Goal: Participate in discussion: Engage in conversation with other users on a specific topic

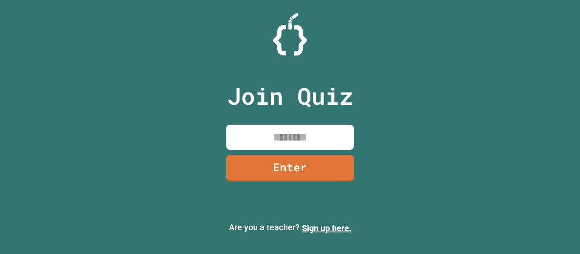
click at [310, 130] on input at bounding box center [289, 137] width 127 height 25
type input "********"
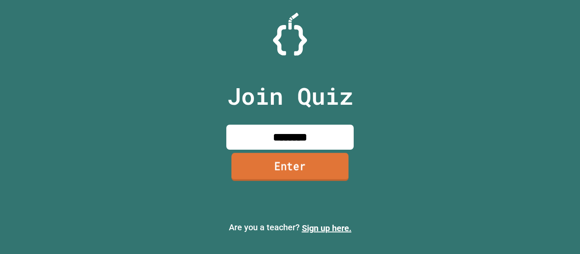
click at [333, 179] on link "Enter" at bounding box center [289, 167] width 117 height 28
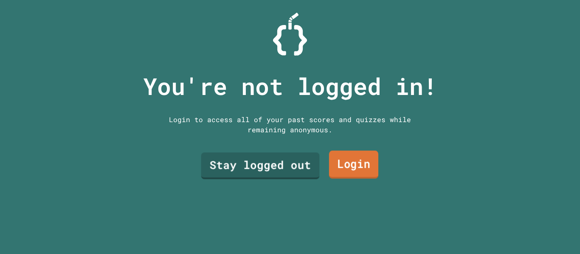
click at [333, 163] on link "Login" at bounding box center [353, 165] width 49 height 28
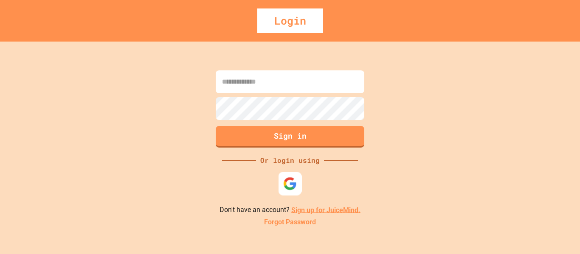
click at [294, 189] on img at bounding box center [290, 184] width 14 height 14
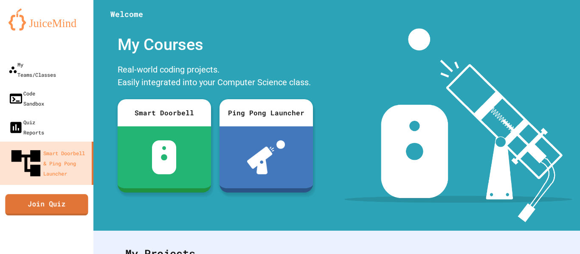
click at [71, 194] on link "Join Quiz" at bounding box center [46, 204] width 83 height 21
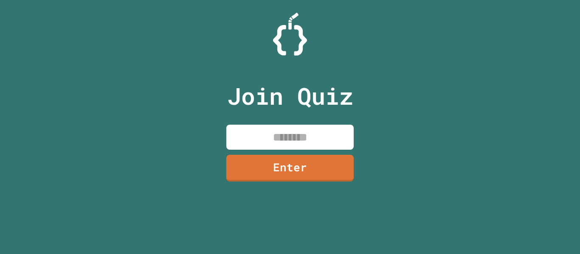
click at [284, 131] on input at bounding box center [289, 137] width 127 height 25
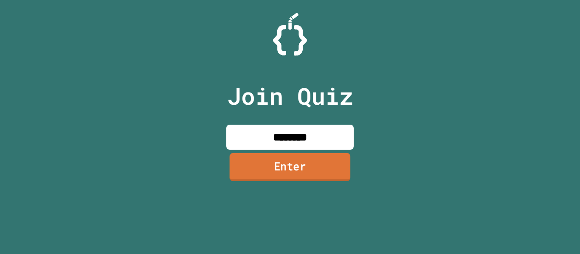
type input "********"
click at [313, 171] on link "Enter" at bounding box center [290, 167] width 121 height 28
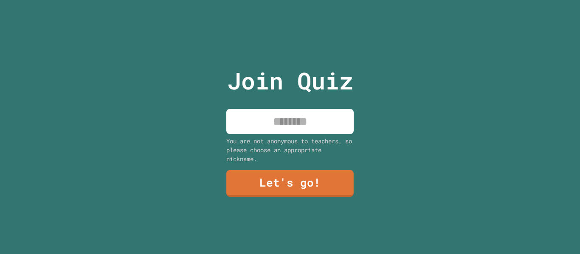
click at [297, 122] on input at bounding box center [289, 121] width 127 height 25
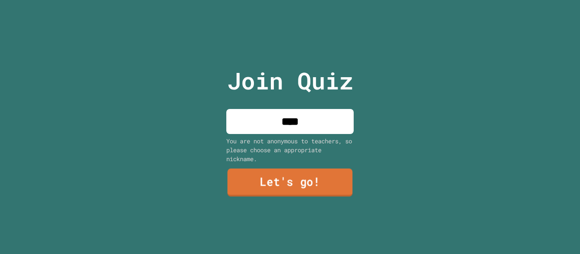
type input "****"
click at [298, 179] on link "Let's go!" at bounding box center [290, 183] width 126 height 28
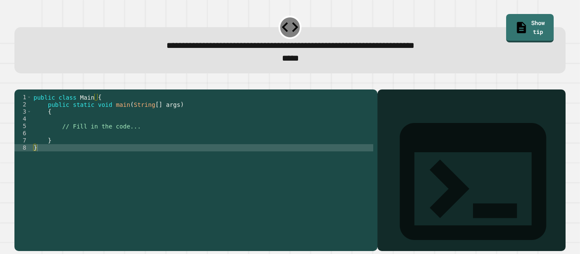
click at [70, 132] on div "public class Main { public static void main ( String [ ] args ) { // Fill in th…" at bounding box center [202, 166] width 341 height 144
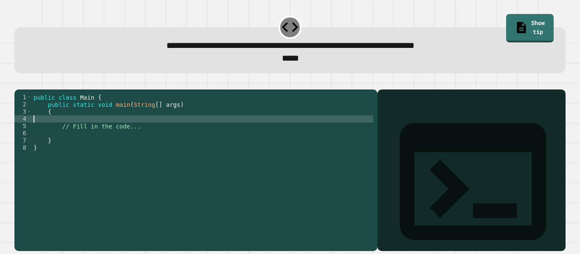
click at [69, 125] on div "public class Main { public static void main ( String [ ] args ) { // Fill in th…" at bounding box center [202, 166] width 341 height 144
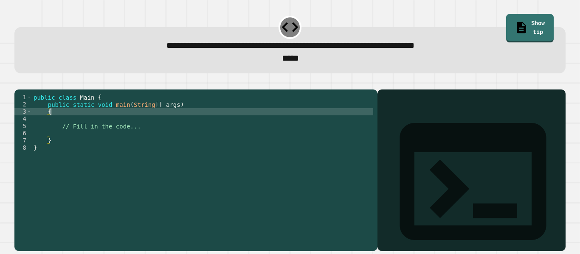
type textarea "*"
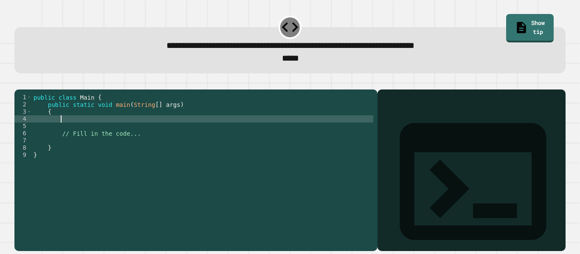
type textarea "*"
type textarea "**********"
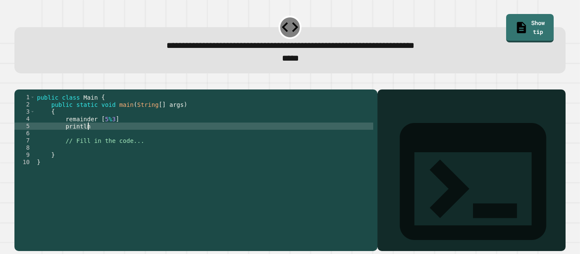
scroll to position [0, 6]
type textarea "*"
click at [518, 23] on link "Show tip" at bounding box center [530, 28] width 46 height 30
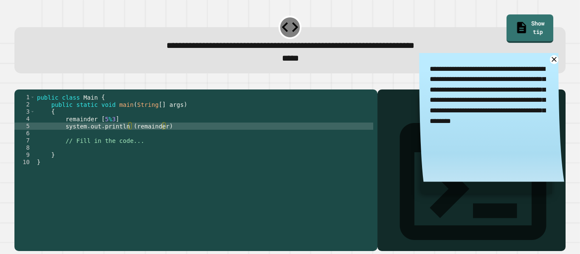
click at [353, 90] on div at bounding box center [289, 84] width 551 height 10
click at [285, 87] on div at bounding box center [289, 84] width 551 height 10
click at [556, 65] on textarea "**********" at bounding box center [491, 100] width 145 height 94
click at [555, 63] on icon at bounding box center [554, 59] width 11 height 11
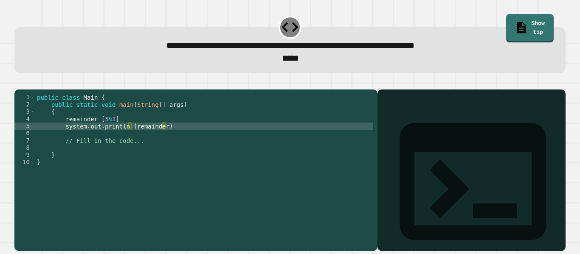
click at [19, 83] on button "button" at bounding box center [19, 83] width 0 height 0
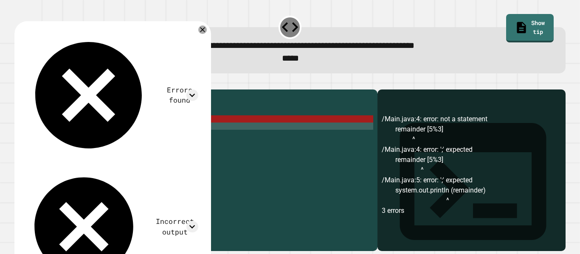
click at [178, 141] on div "public class Main { public static void main ( String [ ] args ) { remainder [ 5…" at bounding box center [204, 166] width 338 height 144
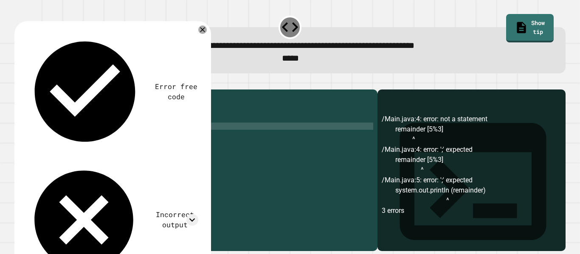
click at [126, 130] on div "public class Main { public static void main ( String [ ] args ) { remainder [ 5…" at bounding box center [204, 166] width 338 height 144
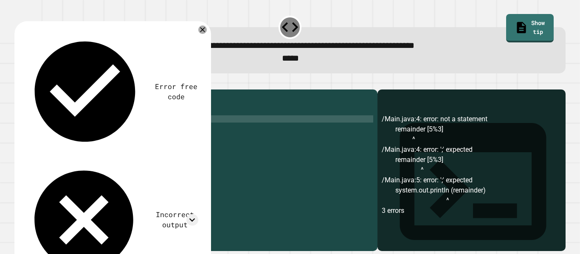
scroll to position [0, 8]
click at [119, 133] on div "public class Main { public static void main ( String [ ] args ) { remainder ( 5…" at bounding box center [204, 166] width 338 height 144
click at [19, 83] on icon "button" at bounding box center [19, 83] width 0 height 0
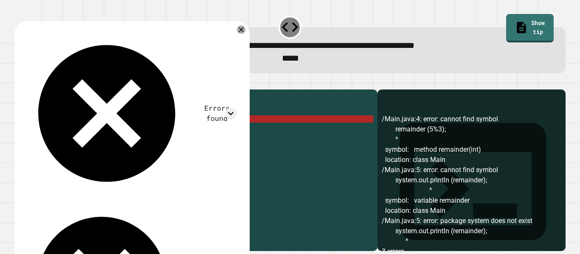
click at [64, 133] on div "public class Main { public static void main ( String [ ] args ) { remainder ( 5…" at bounding box center [204, 166] width 338 height 144
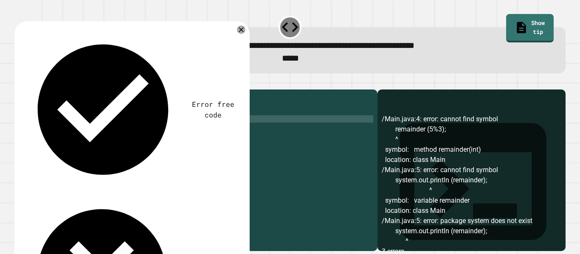
scroll to position [0, 6]
click at [19, 83] on icon "button" at bounding box center [19, 83] width 0 height 0
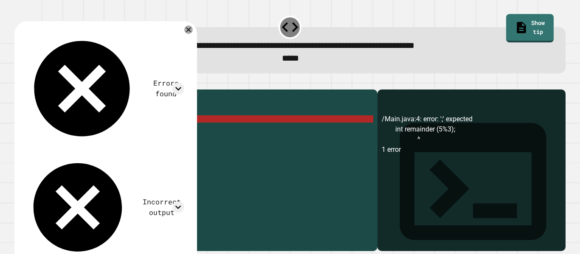
click at [137, 132] on div "public class Main { public static void main ( String [ ] args ) { int remainder…" at bounding box center [204, 166] width 338 height 144
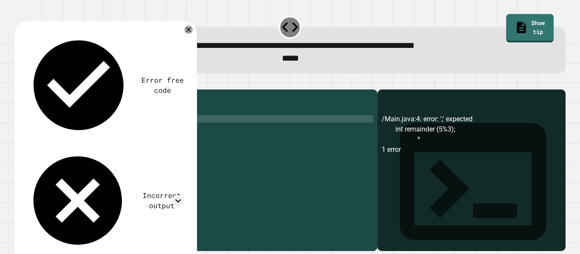
click at [36, 89] on div at bounding box center [289, 84] width 551 height 10
click at [19, 83] on icon "button" at bounding box center [19, 83] width 0 height 0
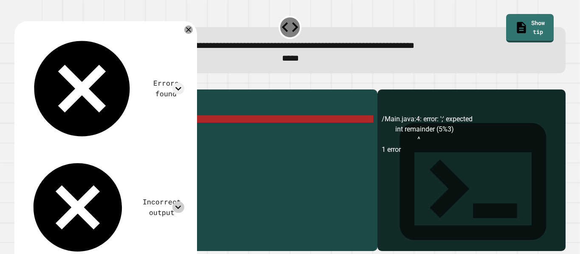
click at [180, 202] on icon at bounding box center [177, 207] width 11 height 11
click at [143, 127] on div "public class Main { public static void main ( String [ ] args ) { int remainder…" at bounding box center [204, 166] width 338 height 144
click at [142, 130] on div "public class Main { public static void main ( String [ ] args ) { int remainder…" at bounding box center [204, 166] width 338 height 144
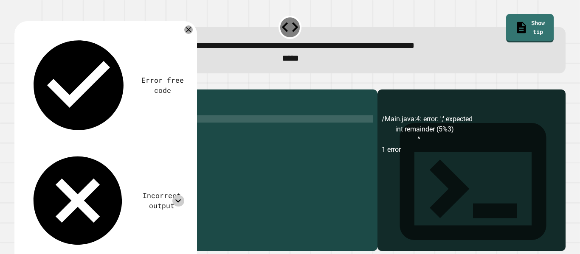
scroll to position [0, 11]
click at [181, 195] on icon at bounding box center [177, 200] width 11 height 11
click at [181, 199] on icon at bounding box center [178, 200] width 6 height 3
click at [181, 195] on icon at bounding box center [177, 200] width 11 height 11
click at [182, 195] on icon at bounding box center [177, 200] width 11 height 11
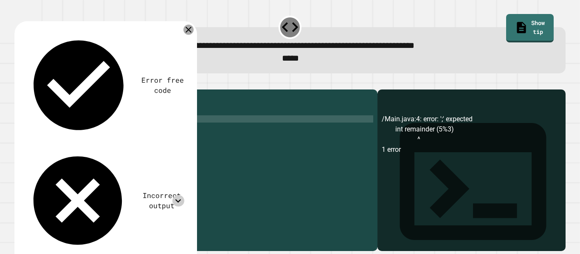
click at [192, 28] on icon at bounding box center [188, 30] width 10 height 10
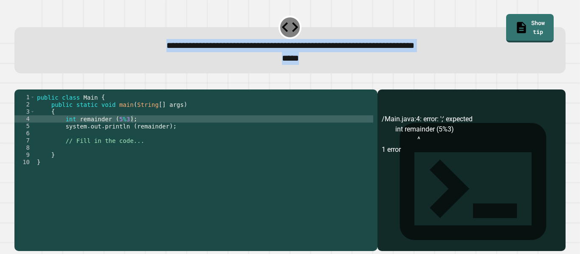
drag, startPoint x: 102, startPoint y: 45, endPoint x: 333, endPoint y: 57, distance: 232.2
click at [333, 57] on div "**********" at bounding box center [289, 52] width 527 height 26
copy div "**********"
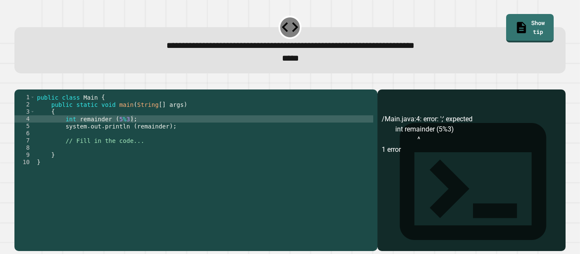
click at [127, 131] on div "public class Main { public static void main ( String [ ] args ) { int remainder…" at bounding box center [204, 166] width 338 height 144
click at [35, 90] on div at bounding box center [289, 84] width 551 height 10
click at [19, 83] on icon "button" at bounding box center [19, 83] width 0 height 0
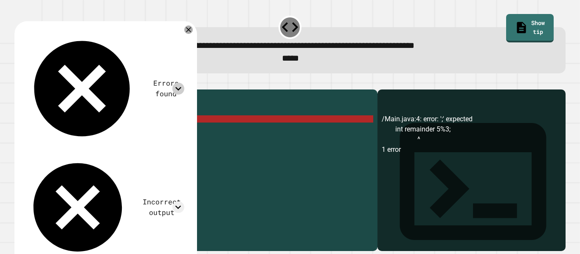
click at [179, 83] on icon at bounding box center [177, 88] width 11 height 11
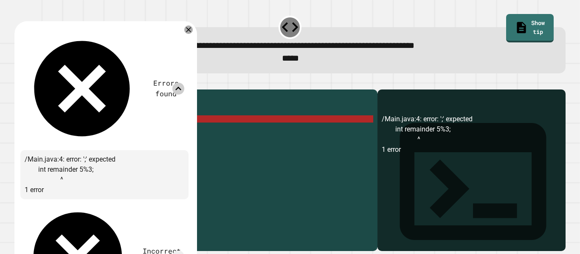
click at [179, 83] on icon at bounding box center [177, 88] width 11 height 11
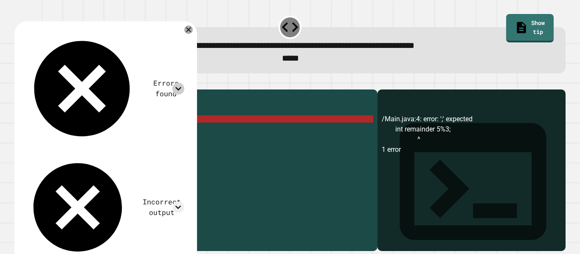
click at [119, 134] on div "public class Main { public static void main ( String [ ] args ) { int remainder…" at bounding box center [204, 166] width 338 height 144
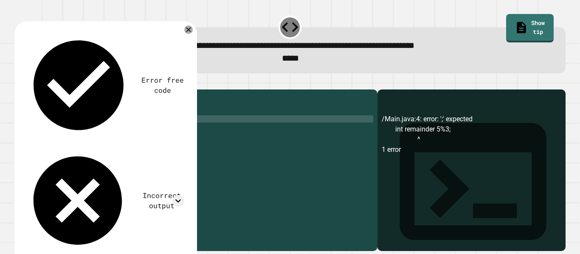
scroll to position [0, 11]
click at [114, 133] on div "public class Main { public static void main ( String [ ] args ) { int remainder…" at bounding box center [204, 166] width 338 height 144
click at [68, 139] on div "public class Main { public static void main ( String [ ] args ) { int remainder…" at bounding box center [204, 166] width 338 height 144
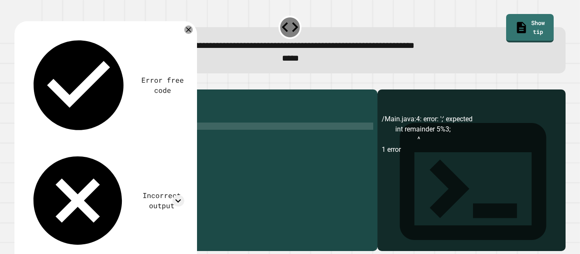
scroll to position [0, 4]
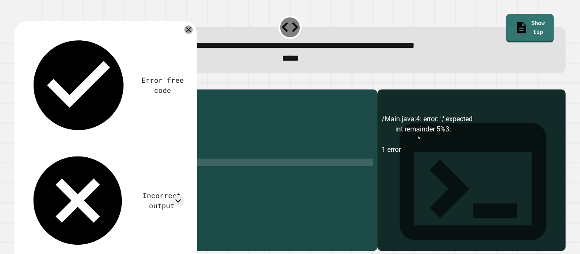
click at [195, 183] on div "public class Main { public static void main ( String [ ] args ) { int remainder…" at bounding box center [204, 166] width 338 height 144
click at [111, 130] on div "public class Main { public static void main ( String [ ] args ) { int remainder…" at bounding box center [204, 166] width 338 height 144
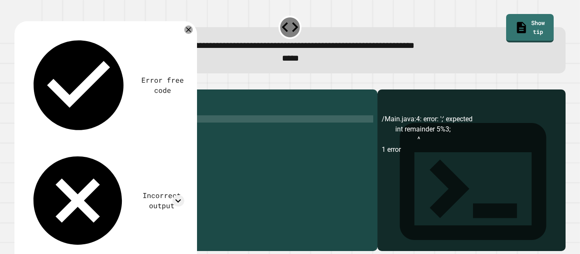
scroll to position [0, 10]
type textarea "**********"
click at [19, 83] on icon "button" at bounding box center [19, 83] width 0 height 0
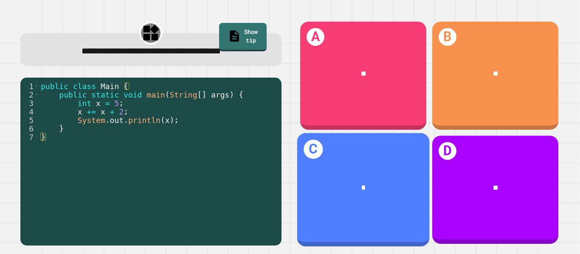
click at [336, 177] on div "*" at bounding box center [363, 187] width 133 height 39
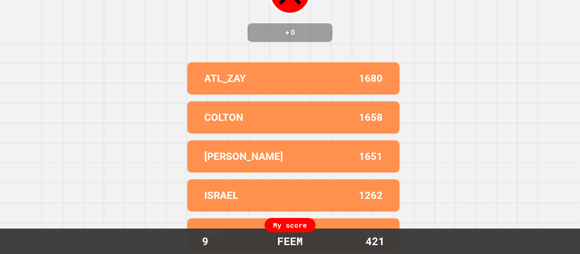
scroll to position [0, 0]
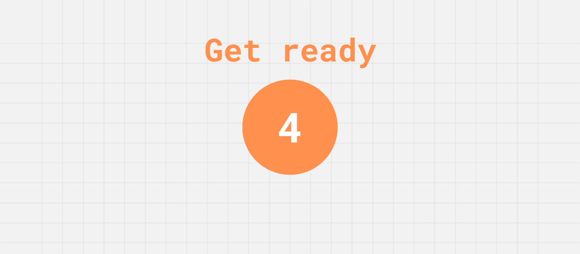
drag, startPoint x: 475, startPoint y: 188, endPoint x: 432, endPoint y: 39, distance: 155.1
click at [432, 39] on div "Get ready 4" at bounding box center [290, 127] width 580 height 254
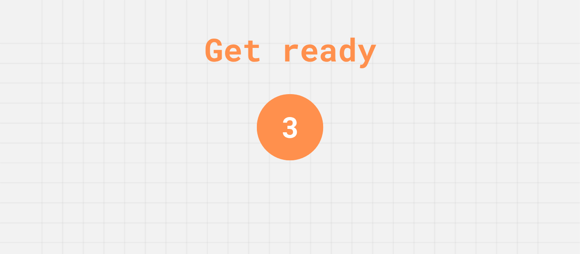
click at [324, 120] on div "3" at bounding box center [290, 127] width 67 height 67
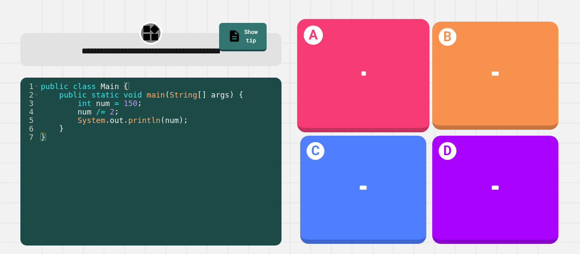
click at [381, 83] on div "**" at bounding box center [363, 73] width 133 height 39
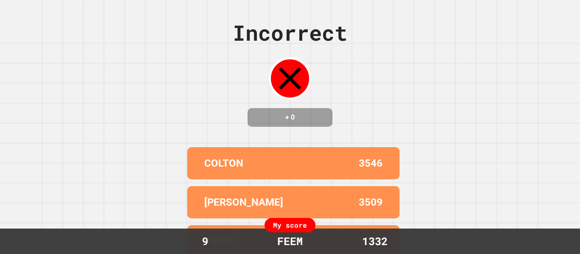
scroll to position [93, 0]
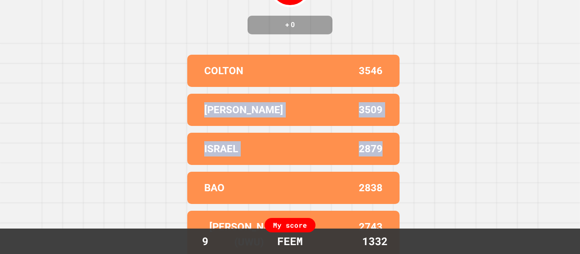
drag, startPoint x: 450, startPoint y: 159, endPoint x: 387, endPoint y: 34, distance: 140.0
click at [387, 34] on div "Incorrect + 0 COLTON [DATE] 3509 ISRAEL 2879 BAO 2838 [PERSON_NAME](UWU) 2743 M…" at bounding box center [290, 34] width 580 height 254
click at [454, 103] on div "Incorrect + 0 COLTON [DATE] 3509 ISRAEL 2879 BAO 2838 [PERSON_NAME](UWU) 2743 M…" at bounding box center [290, 34] width 580 height 254
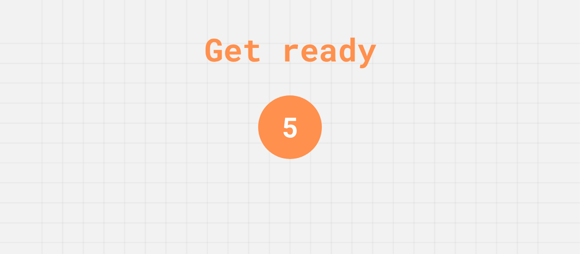
scroll to position [0, 0]
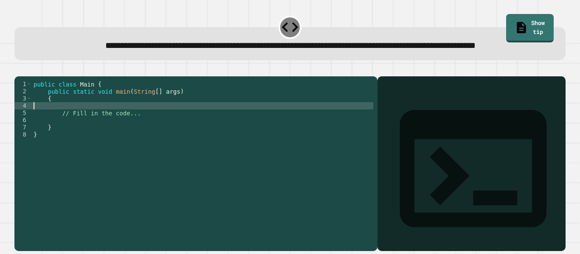
click at [77, 130] on div "public class Main { public static void main ( String [ ] args ) { // Fill in th…" at bounding box center [202, 153] width 341 height 144
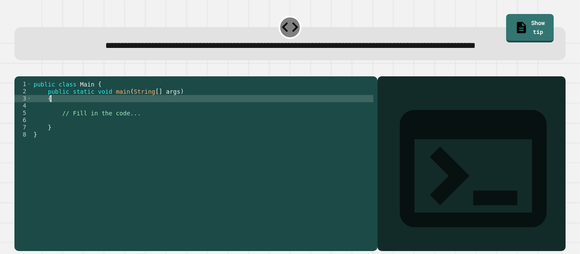
click at [68, 126] on div "public class Main { public static void main ( String [ ] args ) { // Fill in th…" at bounding box center [202, 153] width 341 height 144
type textarea "*"
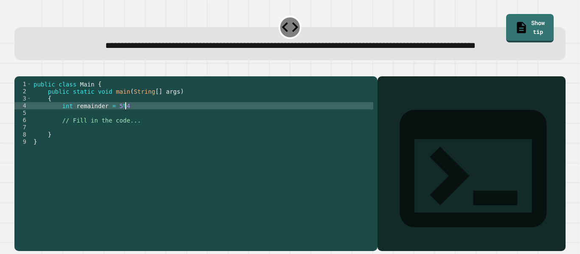
scroll to position [0, 11]
type textarea "**********"
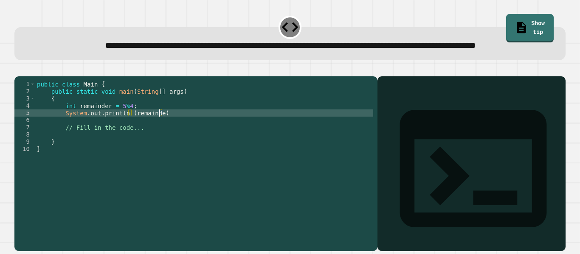
scroll to position [0, 15]
click at [172, 137] on div "public class Main { public static void main ( String [ ] args ) { int remainder…" at bounding box center [204, 153] width 338 height 144
click at [19, 70] on icon "button" at bounding box center [19, 70] width 0 height 0
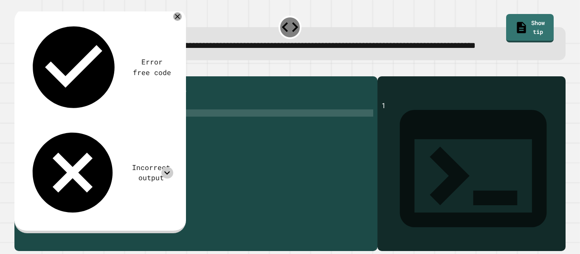
click at [169, 167] on icon at bounding box center [166, 172] width 11 height 11
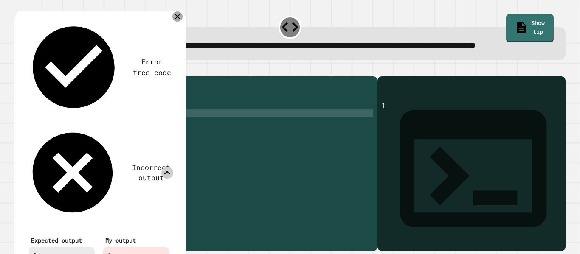
click at [179, 22] on icon at bounding box center [177, 16] width 10 height 10
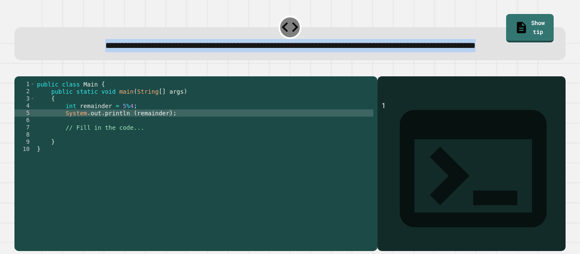
drag, startPoint x: 25, startPoint y: 43, endPoint x: 339, endPoint y: 65, distance: 315.1
click at [339, 60] on div "**********" at bounding box center [289, 43] width 551 height 33
copy span "**********"
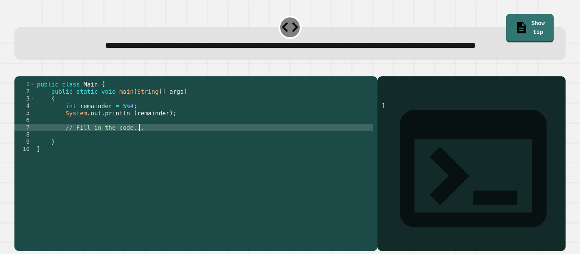
scroll to position [0, 12]
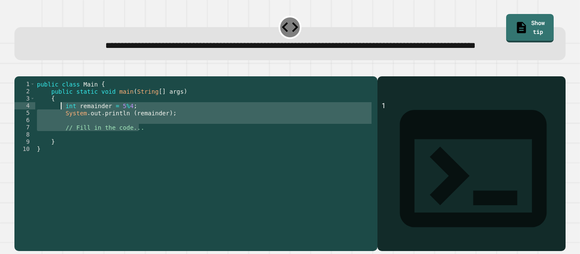
drag, startPoint x: 142, startPoint y: 155, endPoint x: 61, endPoint y: 133, distance: 84.2
click at [61, 133] on div "public class Main { public static void main ( String [ ] args ) { int remainder…" at bounding box center [204, 153] width 338 height 144
type textarea "**********"
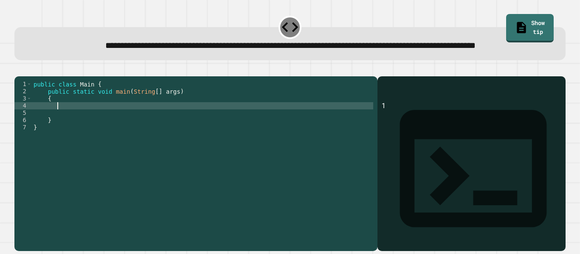
paste textarea "**********"
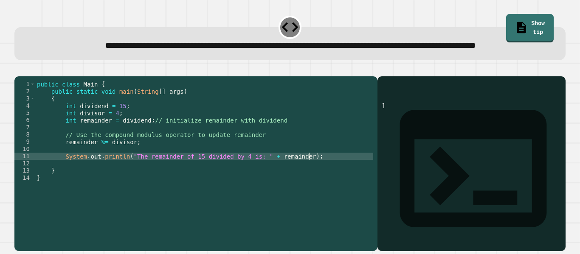
click at [19, 70] on icon "button" at bounding box center [19, 70] width 0 height 0
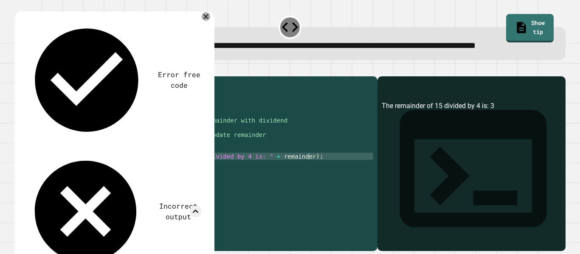
click at [284, 138] on div "public class Main { public static void main ( String [ ] args ) { int dividend …" at bounding box center [204, 153] width 338 height 144
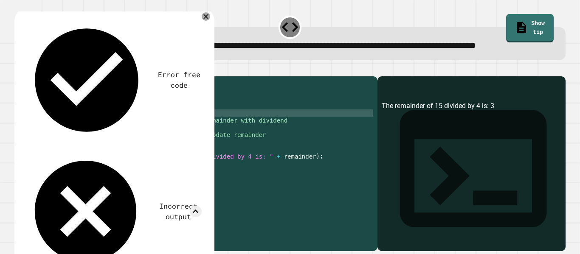
click at [212, 21] on div "**********" at bounding box center [289, 37] width 557 height 52
click at [210, 22] on icon at bounding box center [206, 17] width 10 height 10
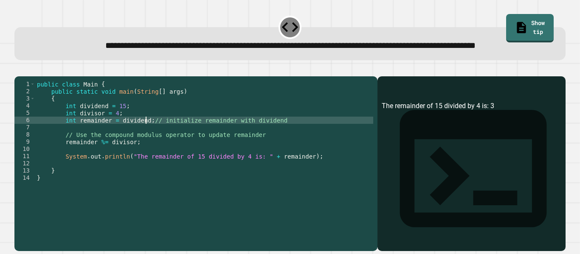
click at [145, 149] on div "public class Main { public static void main ( String [ ] args ) { int dividend …" at bounding box center [204, 153] width 338 height 144
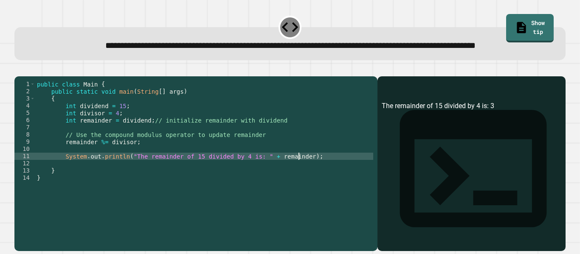
click at [300, 183] on div "public class Main { public static void main ( String [ ] args ) { int dividend …" at bounding box center [204, 153] width 338 height 144
click at [27, 78] on icon "button" at bounding box center [24, 75] width 5 height 6
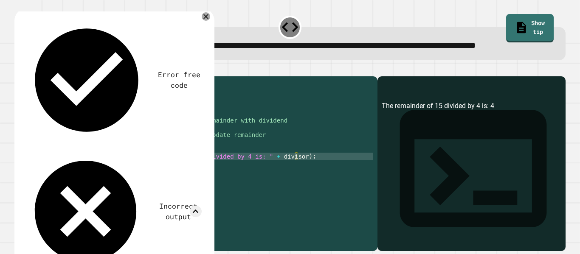
click at [297, 183] on div "public class Main { public static void main ( String [ ] args ) { int dividend …" at bounding box center [204, 153] width 338 height 144
click at [280, 201] on div "public class Main { public static void main ( String [ ] args ) { int dividend …" at bounding box center [204, 153] width 338 height 144
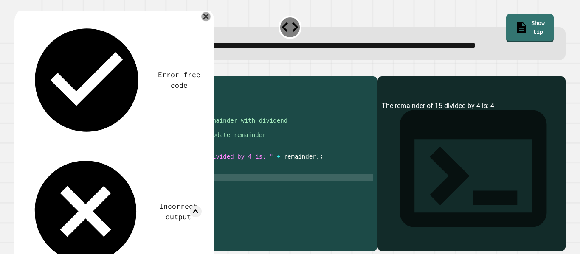
click at [211, 22] on div at bounding box center [205, 16] width 9 height 9
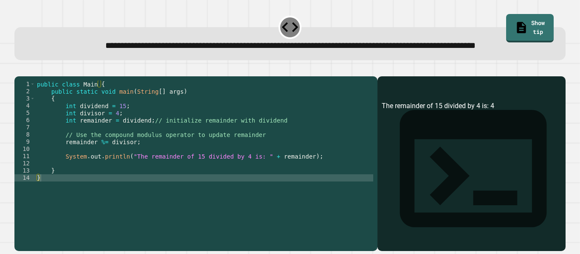
click at [19, 70] on button "button" at bounding box center [19, 70] width 0 height 0
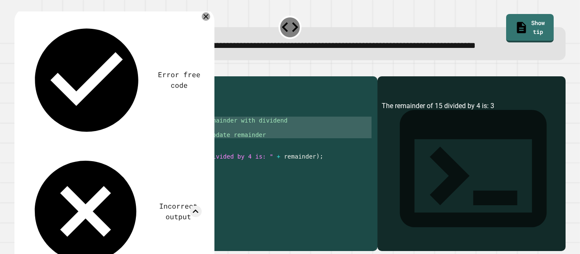
drag, startPoint x: 141, startPoint y: 171, endPoint x: 118, endPoint y: 149, distance: 31.5
click at [118, 149] on div "public class Main { public static void main ( String [ ] args ) { int dividend …" at bounding box center [204, 153] width 338 height 144
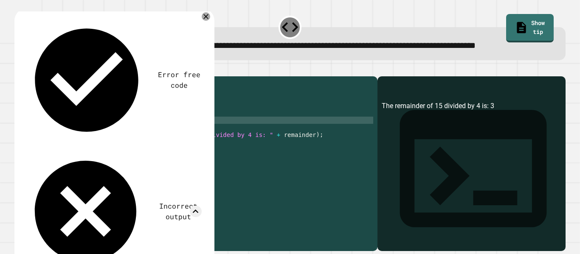
scroll to position [0, 13]
click at [208, 22] on icon at bounding box center [206, 16] width 10 height 10
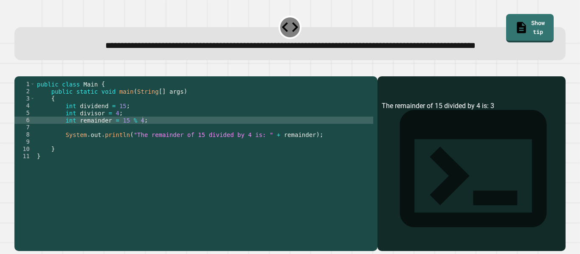
click at [19, 70] on icon "button" at bounding box center [19, 70] width 0 height 0
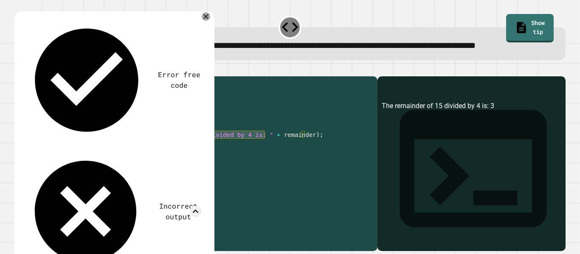
drag, startPoint x: 265, startPoint y: 160, endPoint x: 129, endPoint y: 161, distance: 135.9
click at [129, 161] on div "public class Main { public static void main ( String [ ] args ) { int dividend …" at bounding box center [204, 153] width 338 height 144
type textarea "**********"
click at [209, 20] on icon at bounding box center [206, 17] width 6 height 6
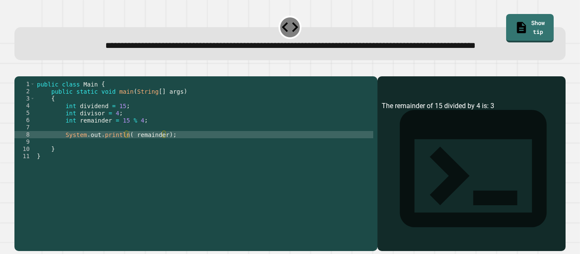
click at [19, 70] on icon "button" at bounding box center [19, 70] width 0 height 0
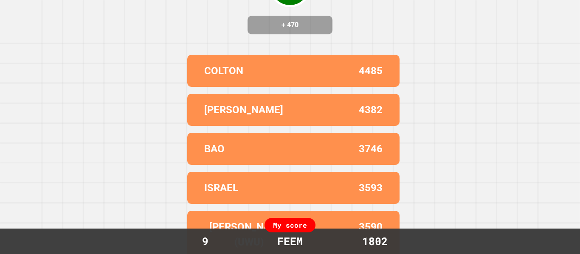
scroll to position [0, 0]
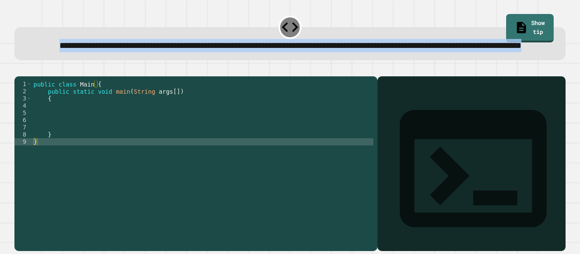
drag, startPoint x: 31, startPoint y: 38, endPoint x: 394, endPoint y: 61, distance: 363.0
click at [394, 60] on div "**********" at bounding box center [289, 43] width 551 height 33
copy span "**********"
click at [58, 137] on div "public class Main { public static void main ( String args [ ]) { } }" at bounding box center [202, 153] width 341 height 144
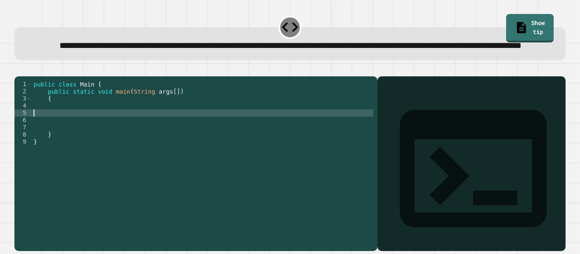
click at [63, 135] on div "public class Main { public static void main ( String args [ ]) { } }" at bounding box center [202, 153] width 341 height 144
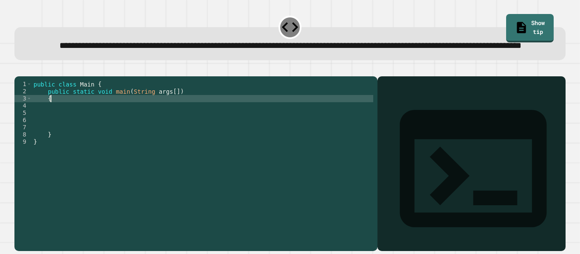
click at [68, 127] on div "public class Main { public static void main ( String args [ ]) { } }" at bounding box center [202, 153] width 341 height 144
type textarea "*"
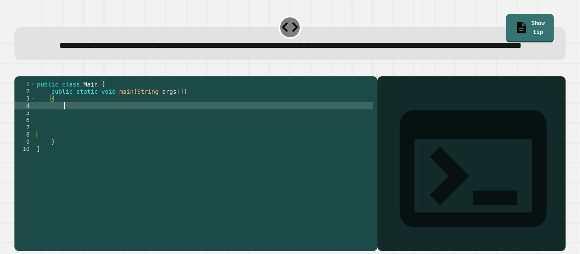
scroll to position [0, 3]
paste textarea "**********"
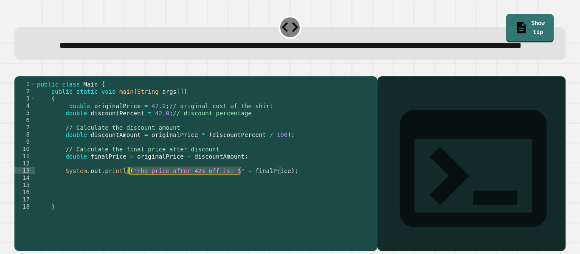
drag, startPoint x: 240, startPoint y: 197, endPoint x: 129, endPoint y: 199, distance: 111.3
click at [129, 199] on div "public class Main { public static void main ( String args [ ]) { double origina…" at bounding box center [204, 153] width 338 height 144
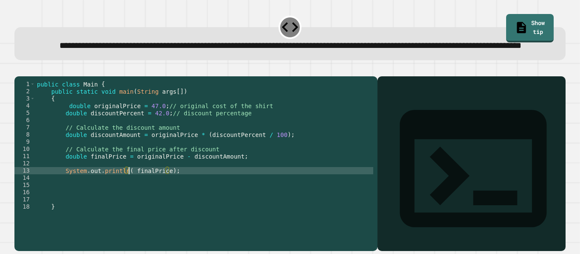
type textarea "**********"
click at [19, 70] on icon "button" at bounding box center [19, 70] width 0 height 0
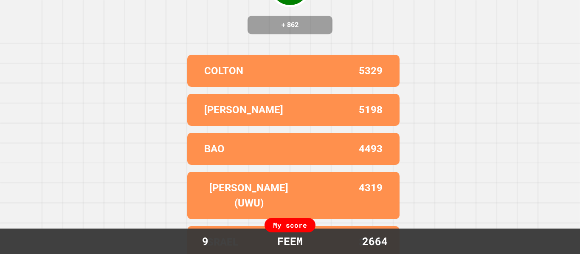
scroll to position [0, 0]
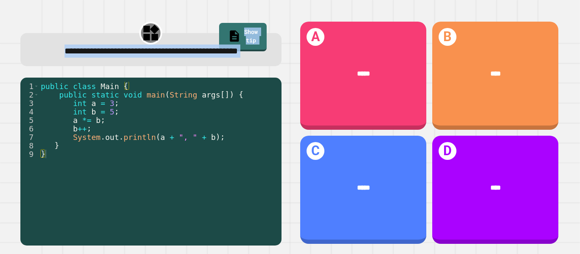
drag, startPoint x: 39, startPoint y: 53, endPoint x: 235, endPoint y: 165, distance: 225.8
click at [235, 165] on div "**********" at bounding box center [150, 132] width 279 height 243
click at [197, 84] on div "**********" at bounding box center [150, 132] width 279 height 243
drag, startPoint x: 38, startPoint y: 48, endPoint x: 214, endPoint y: 62, distance: 176.9
click at [214, 58] on div "**********" at bounding box center [150, 51] width 237 height 13
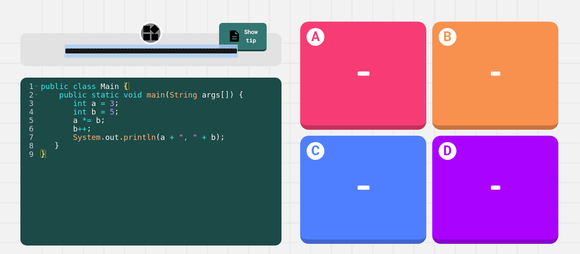
copy span "**********"
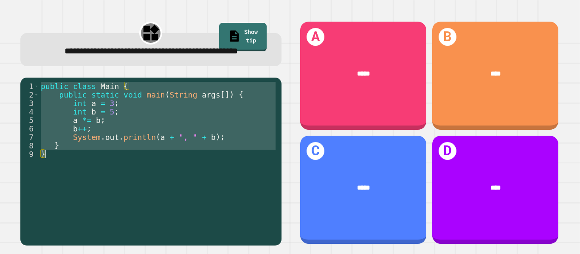
drag, startPoint x: 41, startPoint y: 100, endPoint x: 252, endPoint y: 174, distance: 223.2
click at [252, 174] on div "public class Main { public static void main ( String args [ ]) { int a = 3 ; in…" at bounding box center [158, 158] width 238 height 153
type textarea "* *"
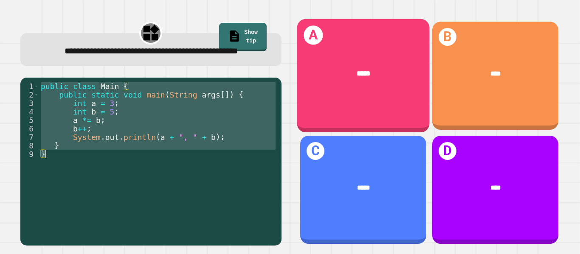
click at [386, 54] on div "*****" at bounding box center [363, 73] width 133 height 39
